Goal: Information Seeking & Learning: Learn about a topic

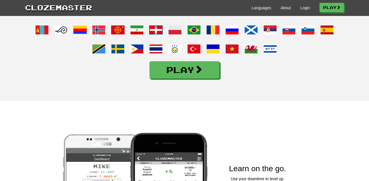
scroll to position [513, 0]
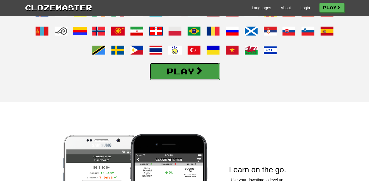
click at [193, 76] on link "Play" at bounding box center [185, 71] width 70 height 17
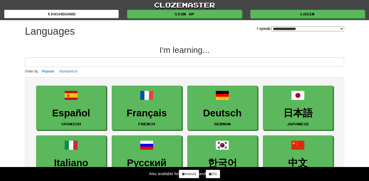
select select "*******"
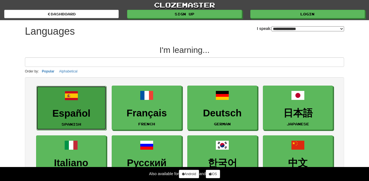
click at [84, 110] on h3 "Español" at bounding box center [71, 113] width 64 height 11
